Goal: Task Accomplishment & Management: Manage account settings

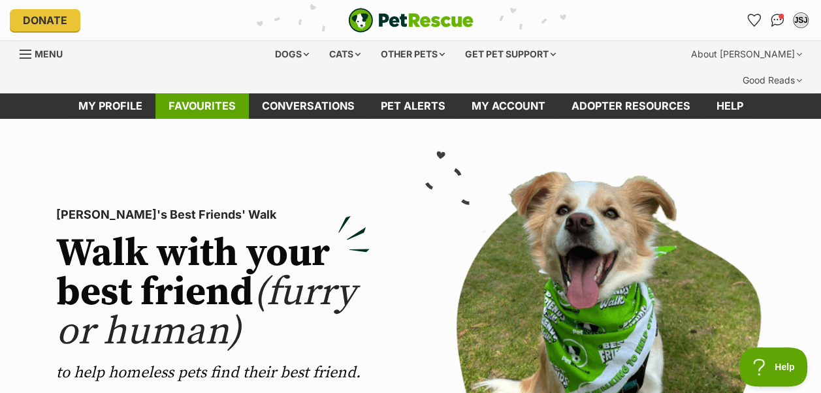
click at [225, 93] on link "Favourites" at bounding box center [201, 105] width 93 height 25
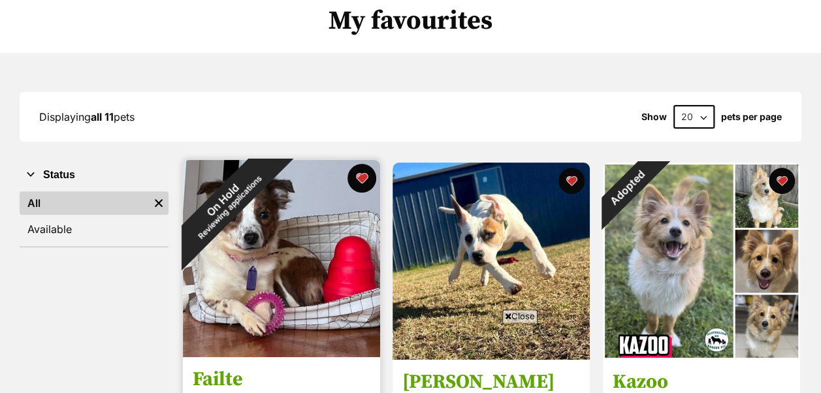
click at [360, 164] on button "favourite" at bounding box center [361, 178] width 29 height 29
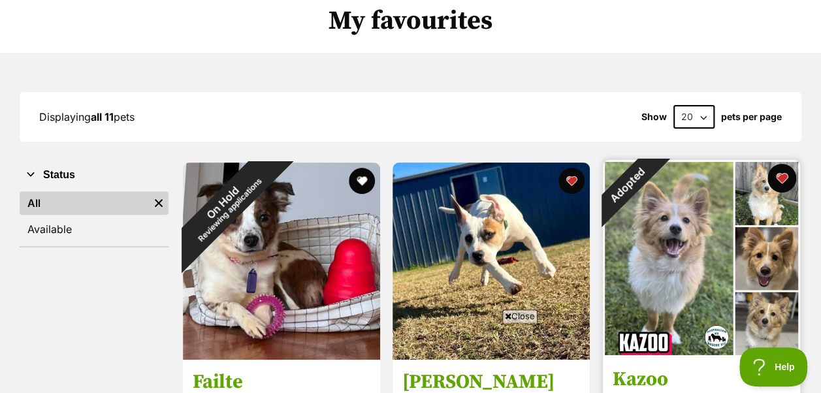
click at [783, 164] on button "favourite" at bounding box center [781, 178] width 29 height 29
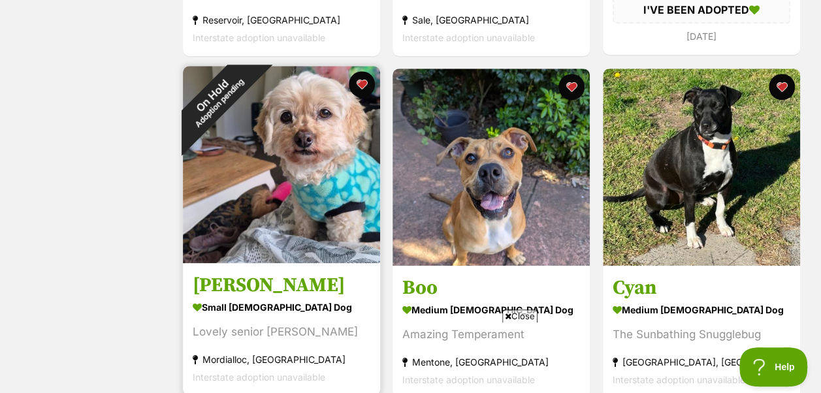
scroll to position [588, 0]
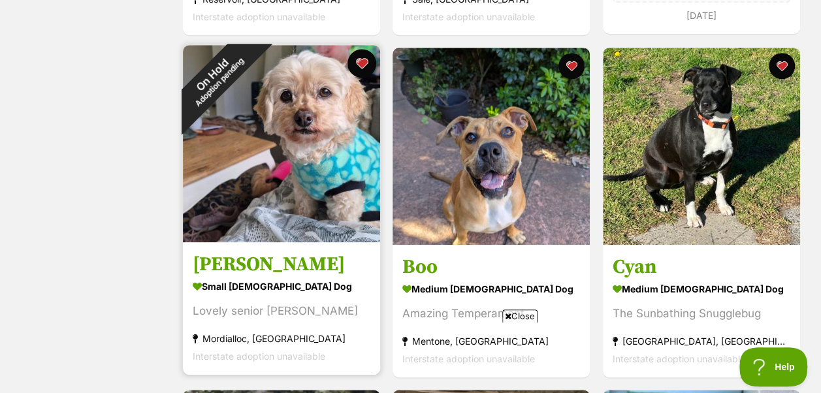
click at [364, 49] on button "favourite" at bounding box center [361, 63] width 29 height 29
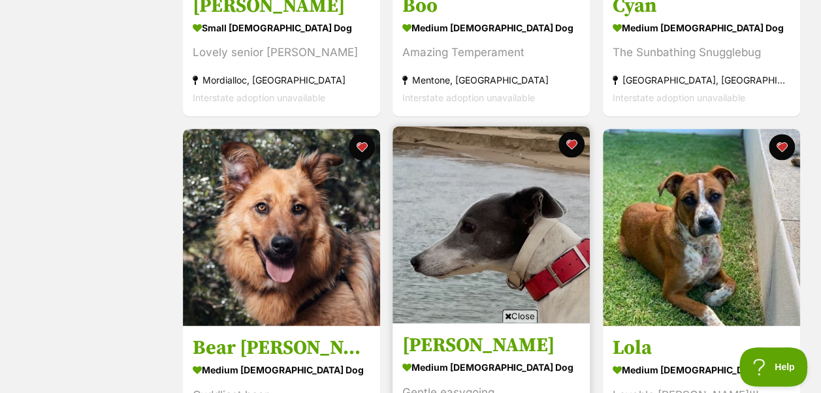
scroll to position [979, 0]
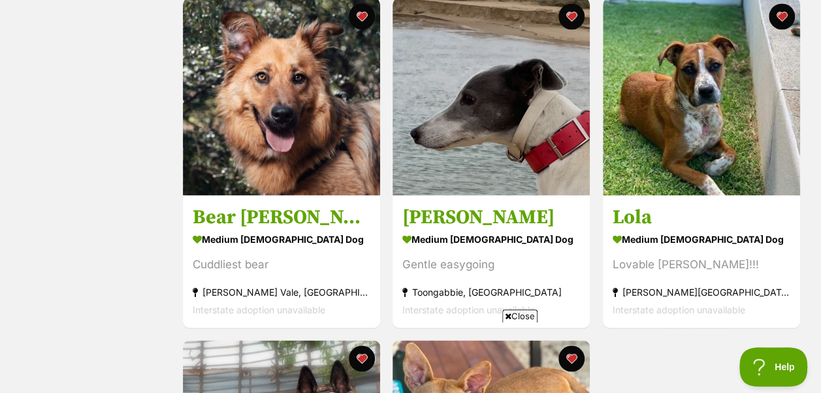
drag, startPoint x: 518, startPoint y: 319, endPoint x: 518, endPoint y: 304, distance: 15.0
click at [518, 317] on span "Close" at bounding box center [519, 315] width 35 height 13
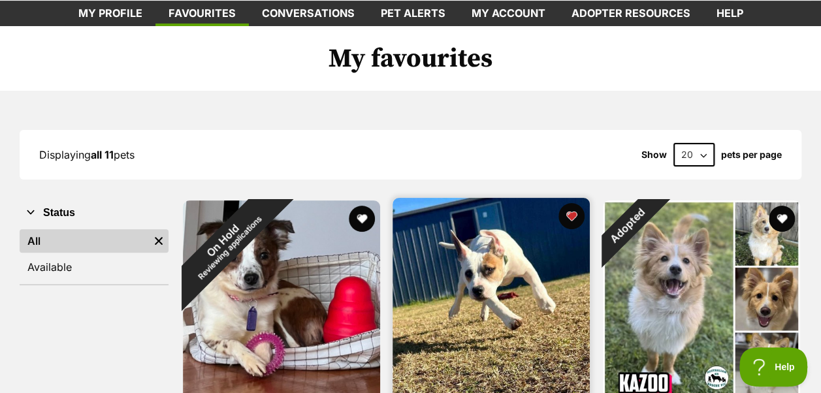
scroll to position [0, 0]
